Goal: Information Seeking & Learning: Learn about a topic

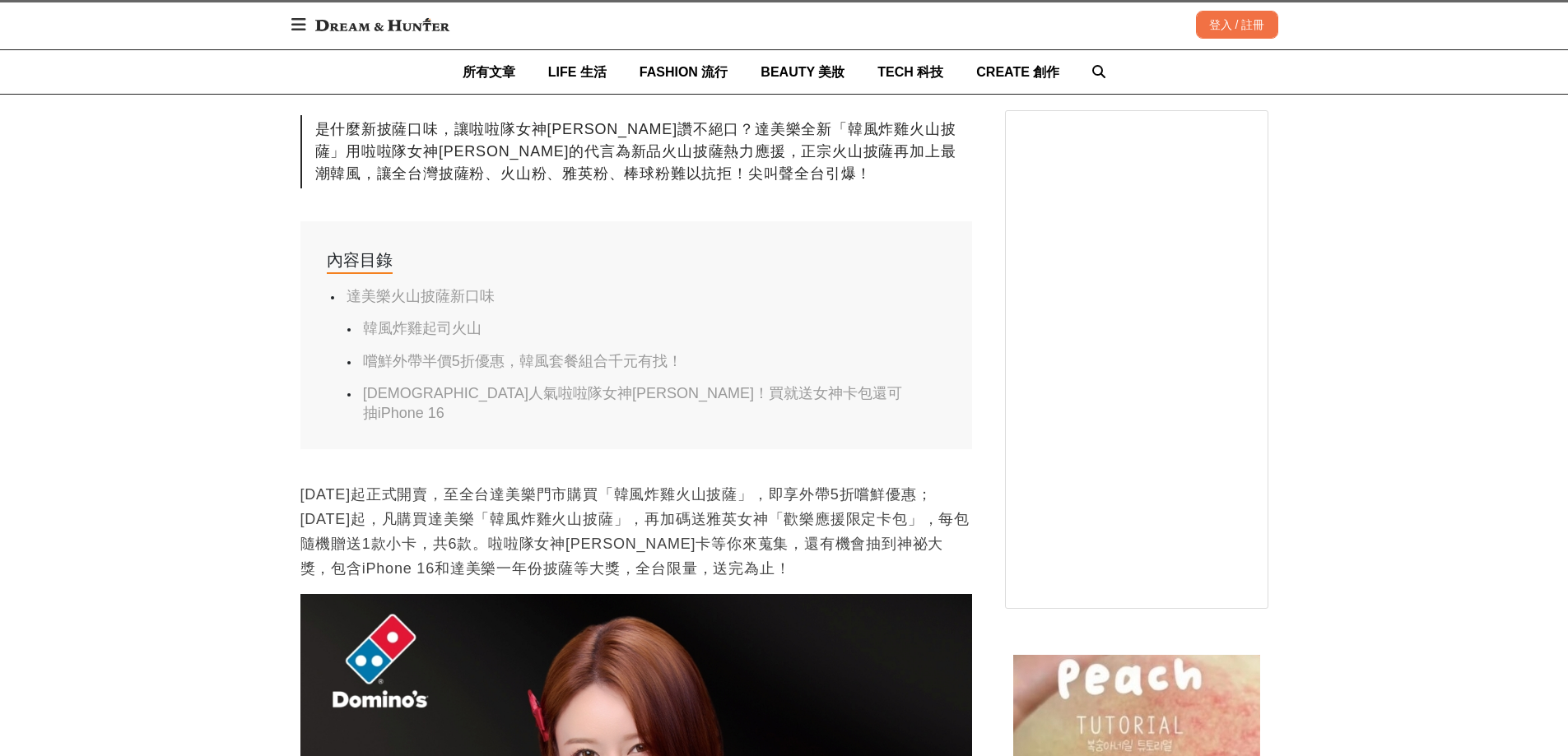
scroll to position [0, 1343]
drag, startPoint x: 617, startPoint y: 508, endPoint x: 783, endPoint y: 510, distance: 166.0
click at [783, 510] on p "[DATE]起正式開賣，至全台達美樂門市購買「韓風炸雞火山披薩」，即享外帶5折嚐鮮優惠；[DATE]起，凡購買達美樂「韓風炸雞火山披薩」，再加碼送雅英女神「歡…" at bounding box center [636, 531] width 672 height 99
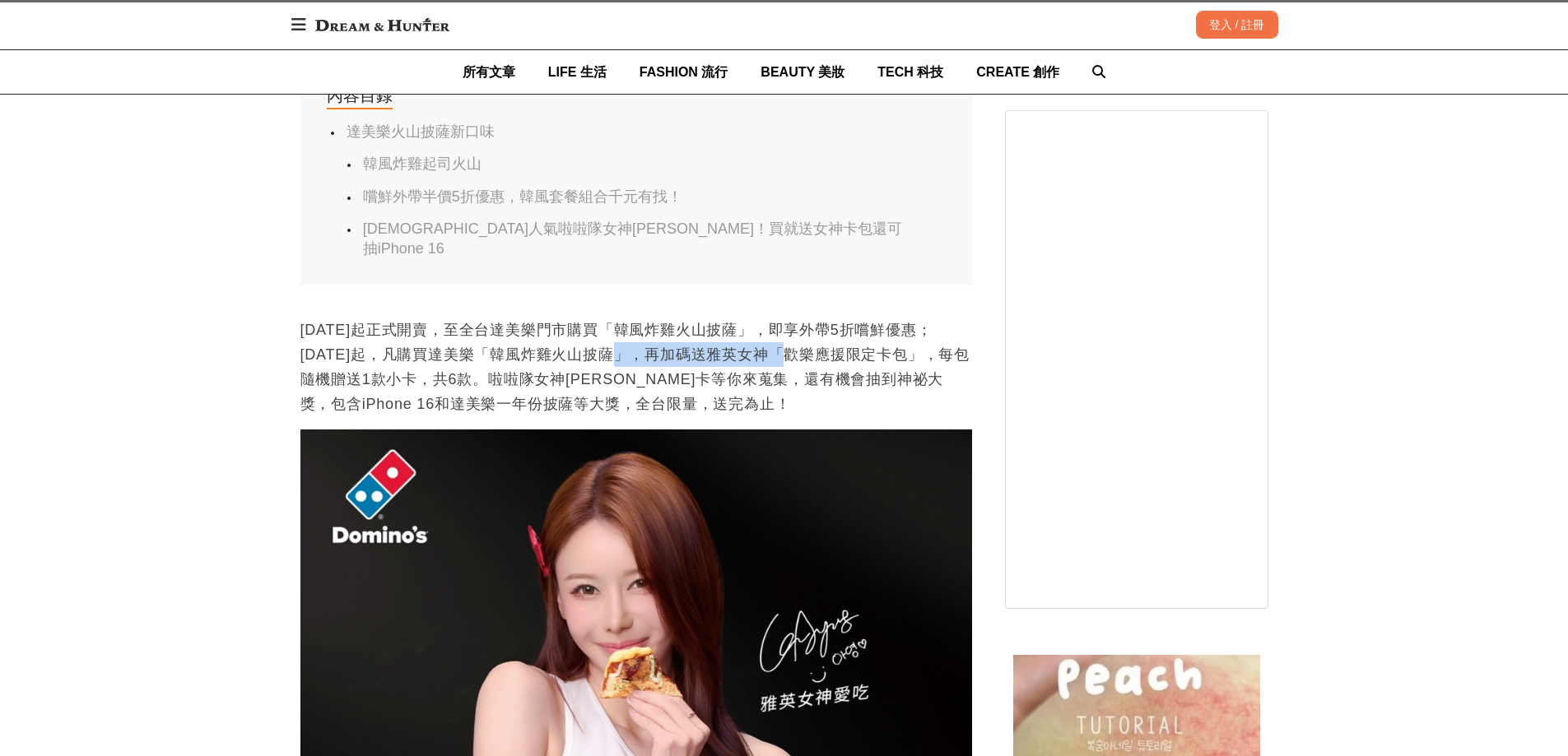
scroll to position [0, 0]
drag, startPoint x: 470, startPoint y: 367, endPoint x: 621, endPoint y: 367, distance: 151.0
click at [621, 367] on p "[DATE]起正式開賣，至全台達美樂門市購買「韓風炸雞火山披薩」，即享外帶5折嚐鮮優惠；[DATE]起，凡購買達美樂「韓風炸雞火山披薩」，再加碼送雅英女神「歡…" at bounding box center [636, 367] width 672 height 99
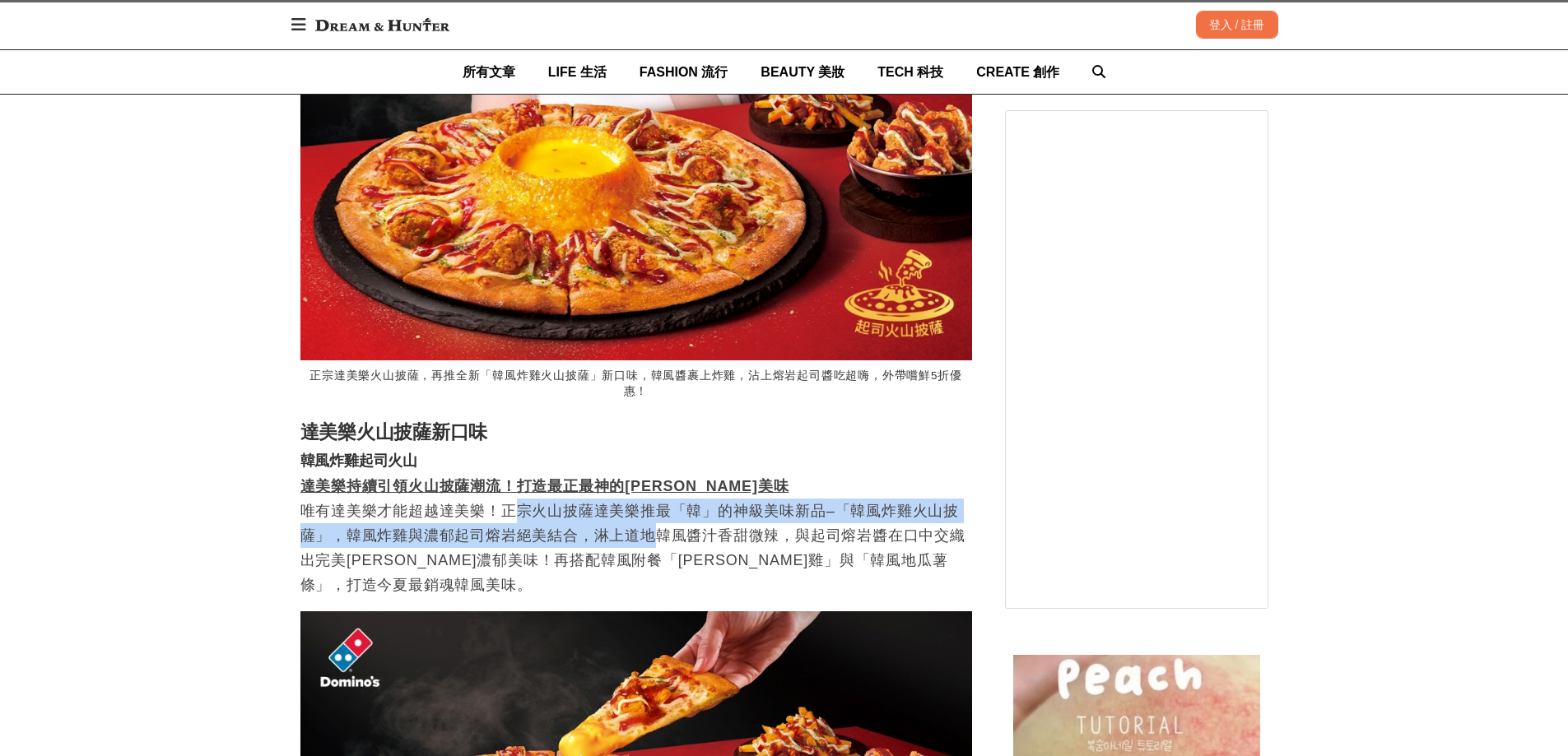
scroll to position [0, 2015]
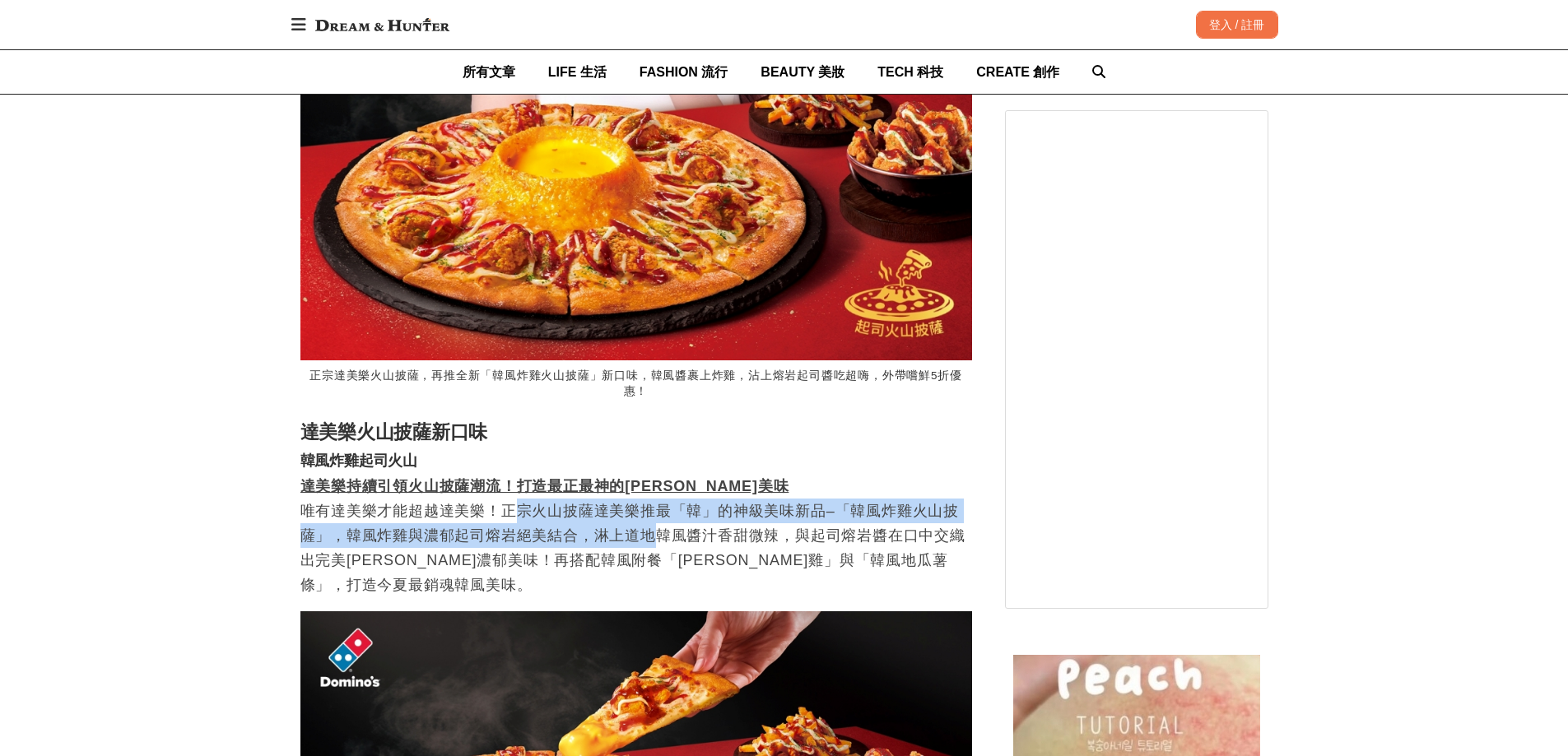
drag, startPoint x: 515, startPoint y: 481, endPoint x: 650, endPoint y: 509, distance: 137.9
click at [650, 509] on p "達美樂持續引領火山披薩潮流！打造最正最神的[PERSON_NAME]美味 唯有達美樂才能超越達美樂！正宗火山披薩達美樂推最「韓」的神級美味新品–「韓風炸雞火山…" at bounding box center [636, 536] width 672 height 123
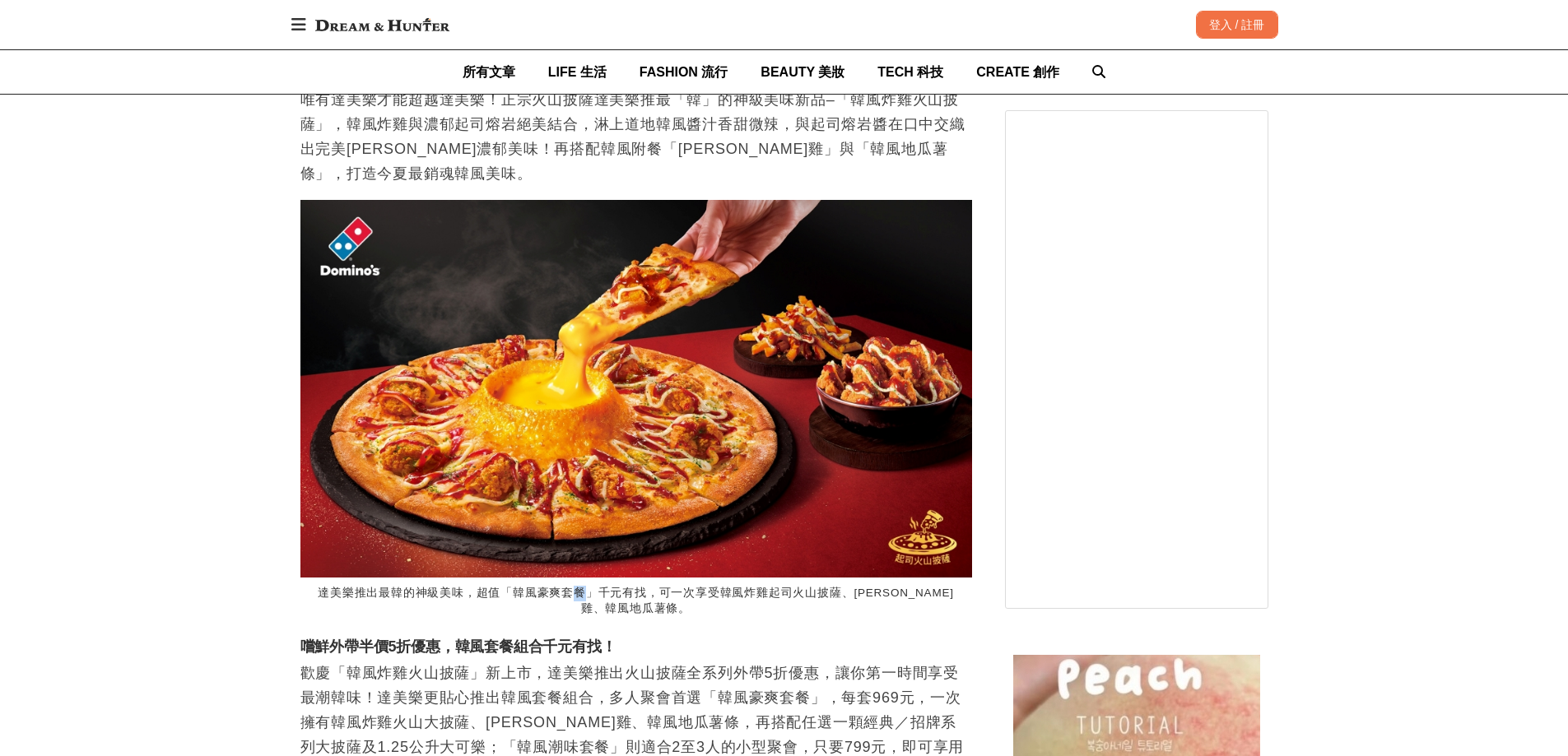
drag, startPoint x: 560, startPoint y: 569, endPoint x: 583, endPoint y: 569, distance: 23.0
click at [583, 578] on figcaption "達美樂推出最韓的神級美味，超值「韓風豪爽套餐」千元有找，可一次享受韓風炸雞起司火山披薩、[PERSON_NAME]雞、韓風地瓜薯條。" at bounding box center [636, 601] width 672 height 48
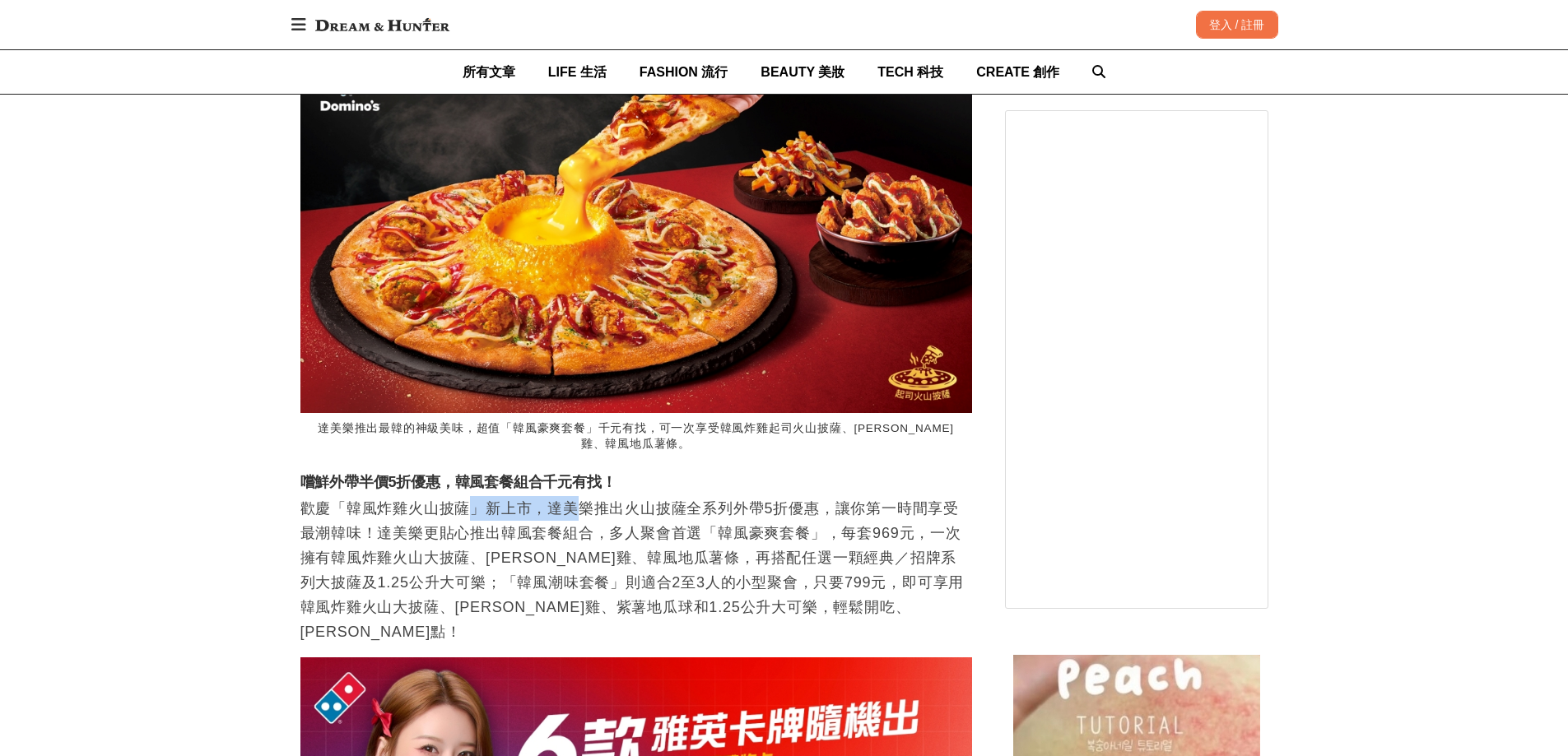
scroll to position [0, 672]
drag, startPoint x: 477, startPoint y: 483, endPoint x: 797, endPoint y: 475, distance: 320.1
click at [797, 496] on p "歡慶「韓風炸雞火山披薩」新上市，達美樂推出火山披薩全系列外帶5折優惠，讓你第一時間享受最潮韓味！達美樂更貼心推出韓風套餐組合，多人聚會首選「韓風豪爽套餐」，每…" at bounding box center [636, 569] width 672 height 148
drag, startPoint x: 725, startPoint y: 509, endPoint x: 697, endPoint y: 509, distance: 28.0
click at [697, 509] on p "歡慶「韓風炸雞火山披薩」新上市，達美樂推出火山披薩全系列外帶5折優惠，讓你第一時間享受最潮韓味！達美樂更貼心推出韓風套餐組合，多人聚會首選「韓風豪爽套餐」，每…" at bounding box center [636, 569] width 672 height 148
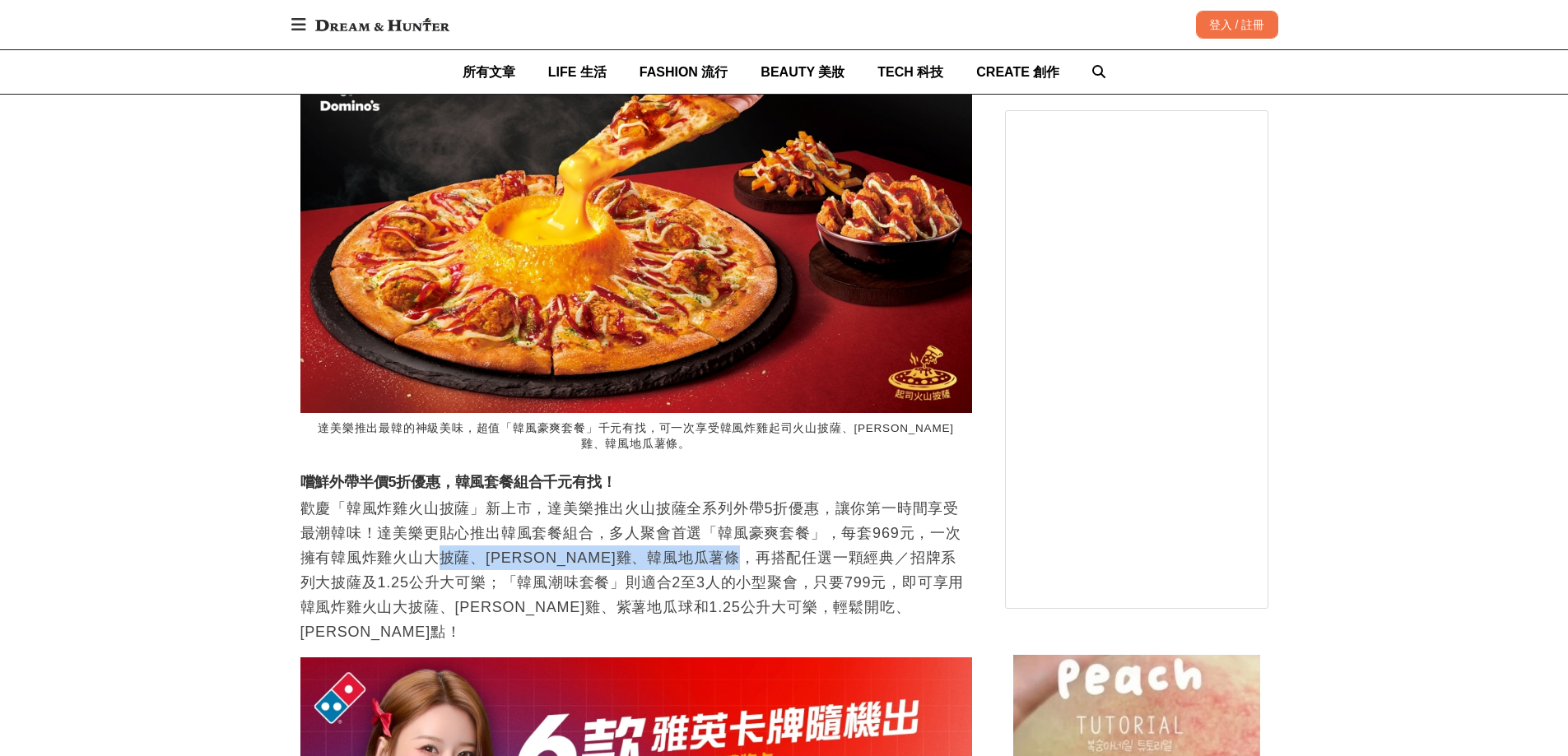
scroll to position [0, 0]
drag, startPoint x: 436, startPoint y: 531, endPoint x: 797, endPoint y: 529, distance: 361.0
click at [797, 529] on p "歡慶「韓風炸雞火山披薩」新上市，達美樂推出火山披薩全系列外帶5折優惠，讓你第一時間享受最潮韓味！達美樂更貼心推出韓風套餐組合，多人聚會首選「韓風豪爽套餐」，每…" at bounding box center [636, 569] width 672 height 148
drag, startPoint x: 502, startPoint y: 548, endPoint x: 665, endPoint y: 543, distance: 163.1
click at [668, 543] on p "歡慶「韓風炸雞火山披薩」新上市，達美樂推出火山披薩全系列外帶5折優惠，讓你第一時間享受最潮韓味！達美樂更貼心推出韓風套餐組合，多人聚會首選「韓風豪爽套餐」，每…" at bounding box center [636, 569] width 672 height 148
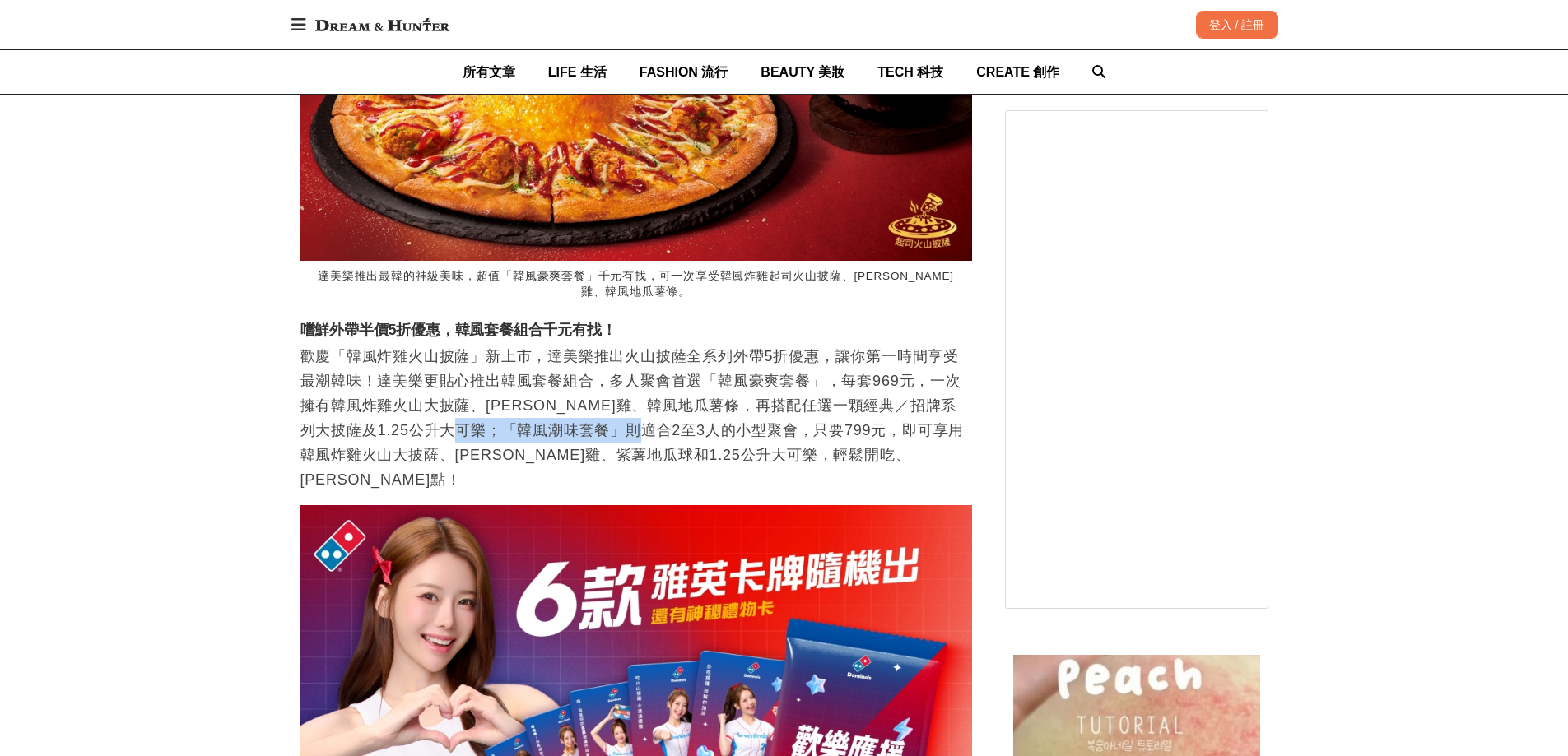
scroll to position [2469, 0]
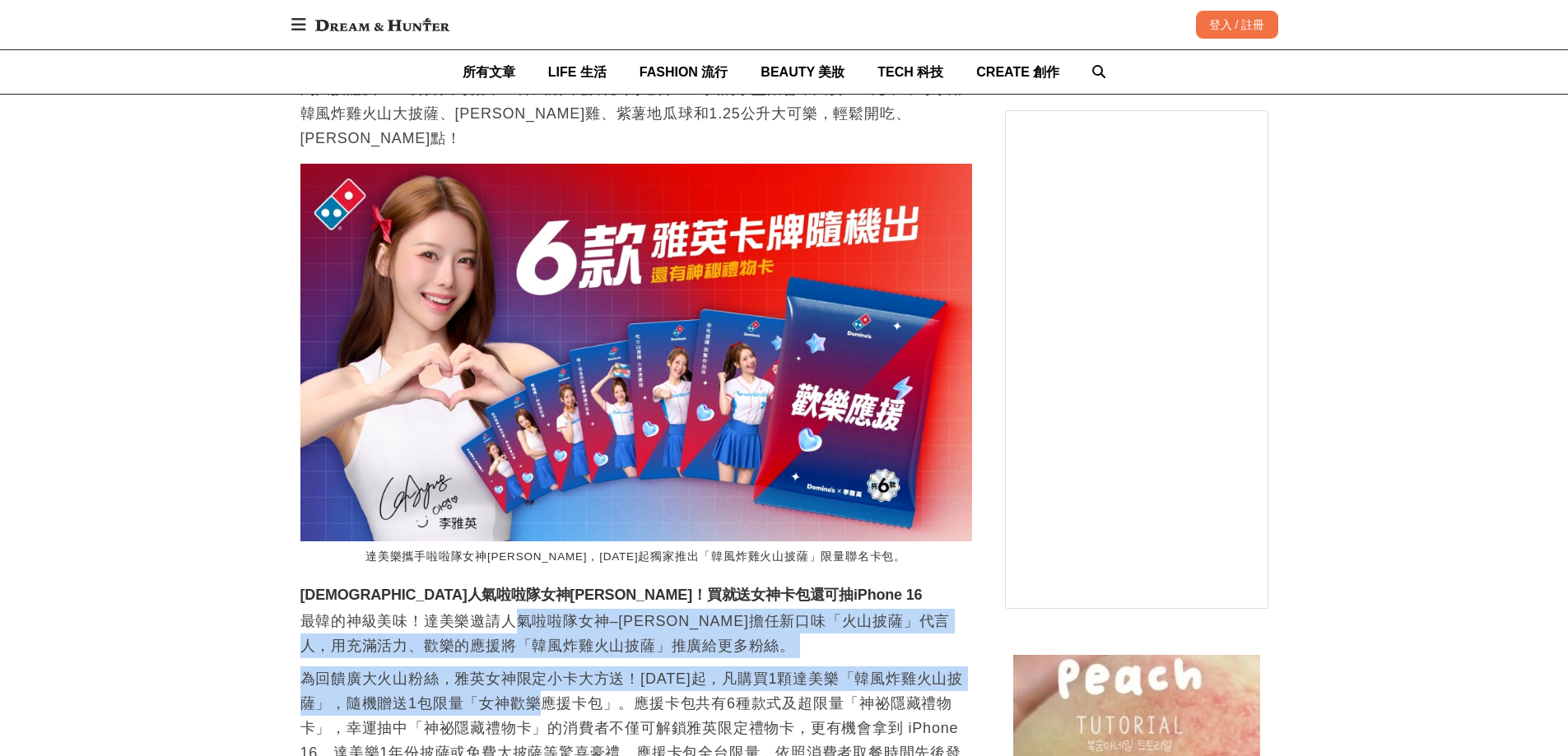
drag, startPoint x: 519, startPoint y: 573, endPoint x: 561, endPoint y: 646, distance: 84.2
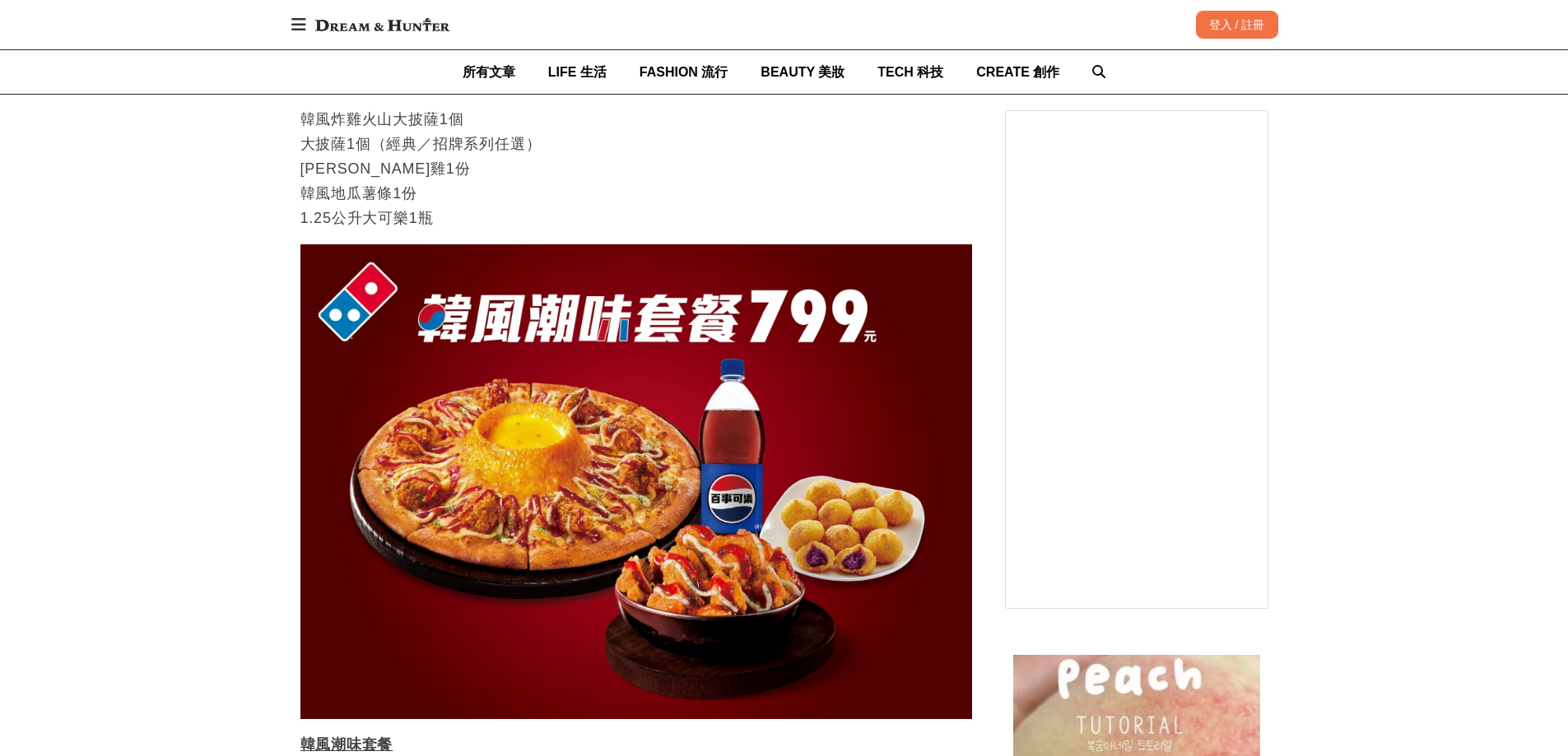
scroll to position [0, 2015]
